Goal: Book appointment/travel/reservation

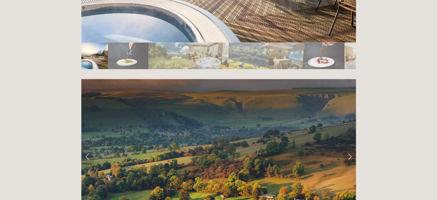
scroll to position [1100, 0]
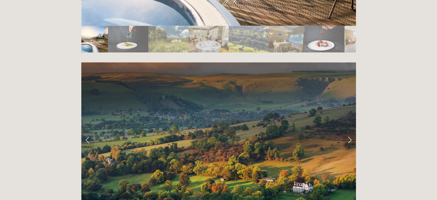
drag, startPoint x: 441, startPoint y: 11, endPoint x: 428, endPoint y: 119, distance: 109.5
click at [348, 131] on link "Next Slide" at bounding box center [350, 139] width 13 height 17
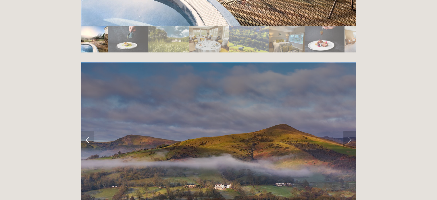
click at [348, 131] on link "Next Slide" at bounding box center [350, 139] width 13 height 17
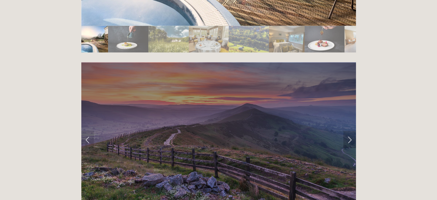
click at [348, 131] on link "Next Slide" at bounding box center [350, 139] width 13 height 17
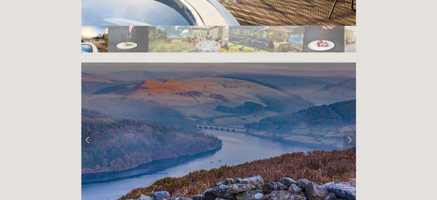
click at [348, 131] on link "Next Slide" at bounding box center [350, 139] width 13 height 17
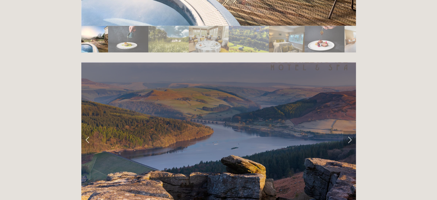
click at [348, 131] on link "Next Slide" at bounding box center [350, 139] width 13 height 17
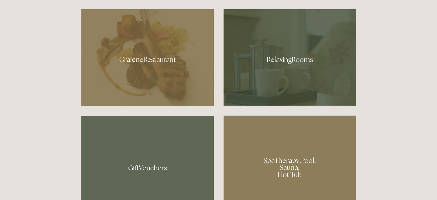
scroll to position [330, 0]
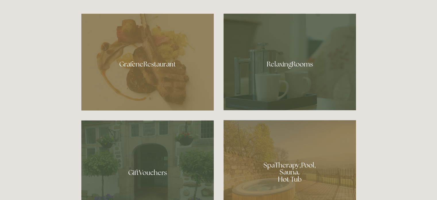
click at [302, 81] on div at bounding box center [290, 62] width 133 height 97
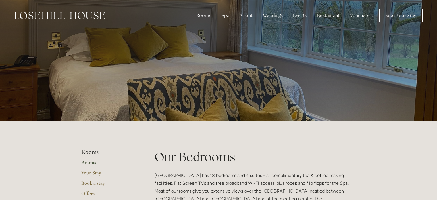
drag, startPoint x: 436, startPoint y: 19, endPoint x: 437, endPoint y: 50, distance: 31.4
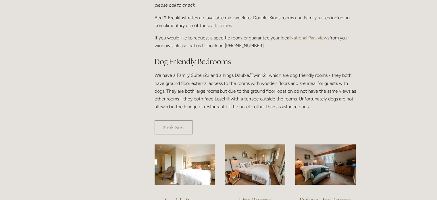
scroll to position [280, 0]
